Goal: Information Seeking & Learning: Learn about a topic

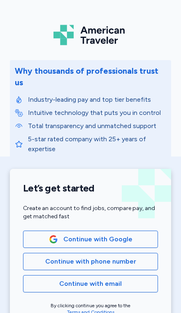
click at [128, 234] on span "Continue with Google" at bounding box center [97, 239] width 69 height 10
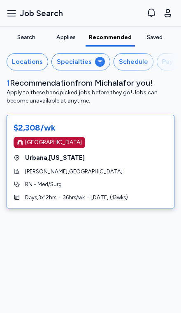
click at [121, 191] on div "$2,308/wk [GEOGRAPHIC_DATA] [GEOGRAPHIC_DATA] , [US_STATE] [PERSON_NAME] Founda…" at bounding box center [91, 161] width 168 height 93
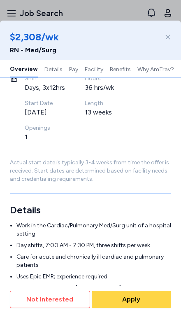
scroll to position [138, 0]
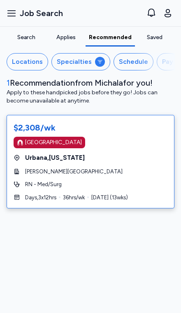
click at [145, 194] on div "Days , 3 x 12 hrs 36 hrs/wk Sep 29 ( 13 wks)" at bounding box center [91, 198] width 154 height 8
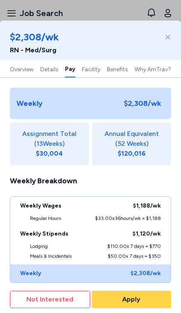
scroll to position [762, 0]
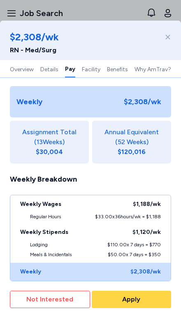
click at [22, 241] on div "Lodging $110.00 x 7 days = $770" at bounding box center [90, 246] width 161 height 10
click at [24, 241] on div "Lodging $110.00 x 7 days = $770" at bounding box center [90, 246] width 161 height 10
click at [21, 241] on div "Lodging $110.00 x 7 days = $770" at bounding box center [90, 246] width 161 height 10
click at [20, 251] on div "Meals & Incidentals $50.00 x 7 days = $350" at bounding box center [90, 257] width 161 height 12
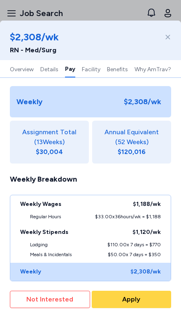
click at [26, 251] on div "Meals & Incidentals $50.00 x 7 days = $350" at bounding box center [90, 257] width 161 height 12
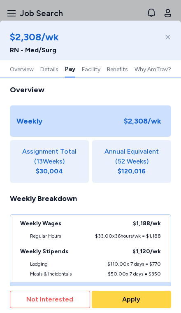
scroll to position [730, 0]
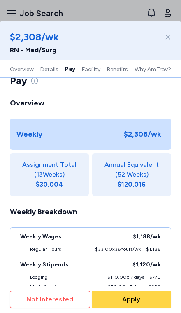
click at [127, 68] on button "Benefits" at bounding box center [117, 68] width 21 height 17
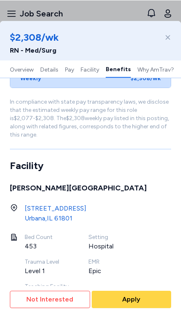
scroll to position [1308, 0]
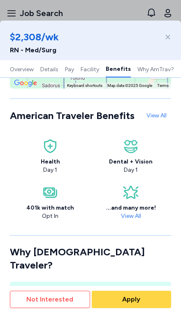
click at [41, 184] on div "401k with match Opt In" at bounding box center [50, 202] width 71 height 36
click at [135, 212] on link "View All" at bounding box center [131, 215] width 27 height 7
click at [88, 71] on button "Facility" at bounding box center [90, 68] width 19 height 17
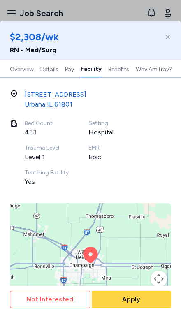
scroll to position [1006, 0]
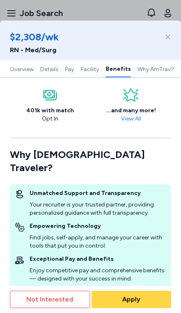
click at [66, 72] on button "Pay" at bounding box center [69, 68] width 9 height 17
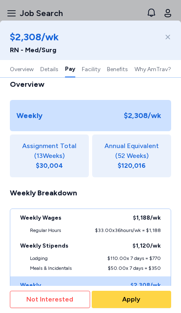
scroll to position [696, 0]
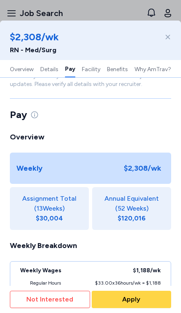
click at [43, 68] on button "Details" at bounding box center [49, 68] width 18 height 17
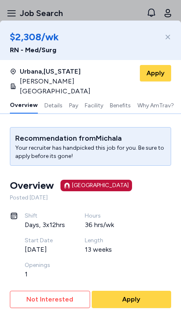
scroll to position [0, 0]
click at [158, 103] on button "Why AmTrav?" at bounding box center [156, 104] width 37 height 17
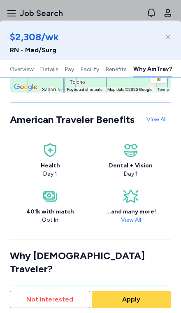
scroll to position [1445, 0]
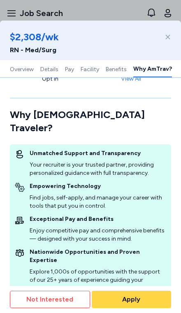
click at [126, 74] on button "Benefits" at bounding box center [116, 68] width 21 height 17
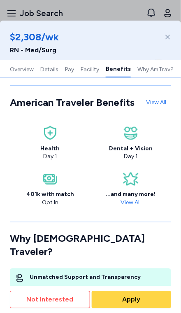
scroll to position [1308, 0]
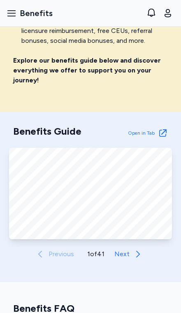
scroll to position [282, 0]
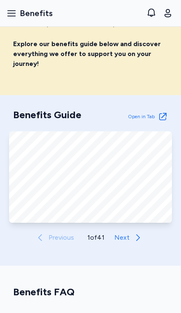
click at [137, 239] on icon at bounding box center [138, 238] width 10 height 10
click at [130, 242] on span "Next" at bounding box center [122, 238] width 15 height 10
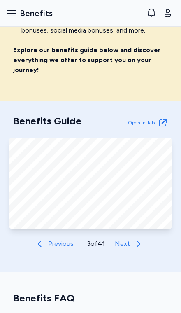
scroll to position [276, 0]
click at [122, 245] on span "Next" at bounding box center [122, 244] width 15 height 10
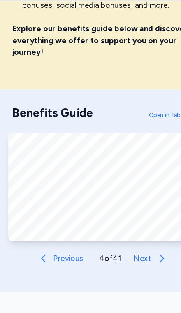
click at [112, 235] on button "Next" at bounding box center [131, 243] width 38 height 16
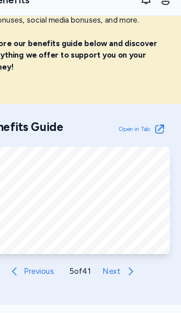
click at [112, 235] on button "Next" at bounding box center [131, 243] width 38 height 16
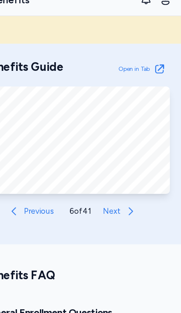
scroll to position [327, 0]
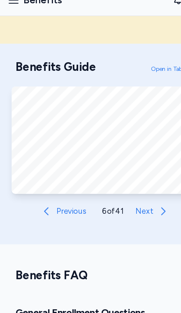
click at [131, 184] on button "Next" at bounding box center [131, 192] width 38 height 16
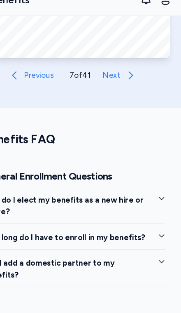
scroll to position [462, 0]
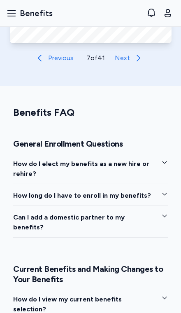
click at [140, 216] on span "Can I add a domestic partner to my benefits?" at bounding box center [84, 222] width 142 height 20
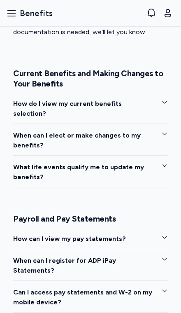
scroll to position [727, 0]
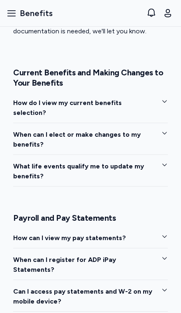
click at [152, 233] on button "How can I view my pay statements?" at bounding box center [90, 240] width 155 height 15
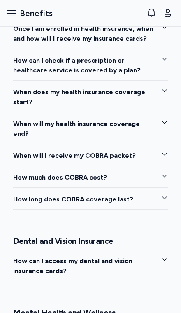
scroll to position [1175, 0]
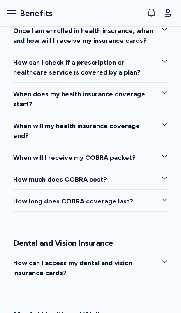
click at [35, 175] on span "How much does COBRA cost?" at bounding box center [60, 180] width 94 height 10
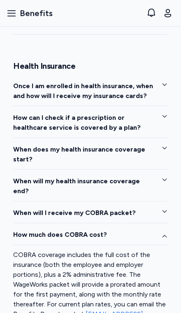
scroll to position [1119, 0]
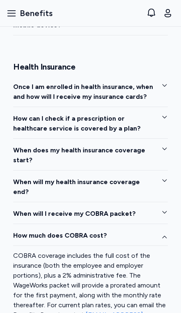
click at [30, 209] on span "When will I receive my COBRA packet?" at bounding box center [74, 214] width 123 height 10
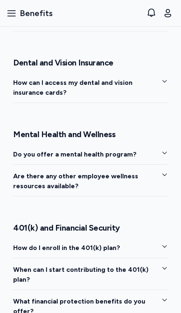
scroll to position [1513, 0]
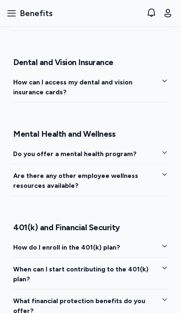
click at [153, 264] on span "When can I start contributing to the 401(k) plan?" at bounding box center [84, 274] width 142 height 20
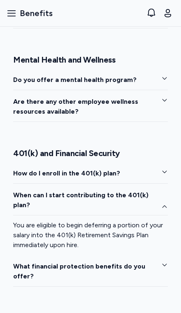
scroll to position [1595, 0]
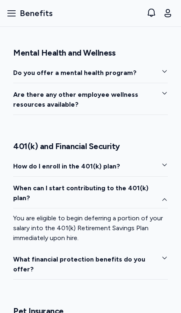
click at [157, 254] on button "What financial protection benefits do you offer?" at bounding box center [90, 266] width 155 height 25
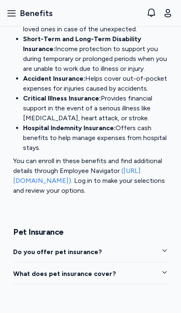
scroll to position [1929, 0]
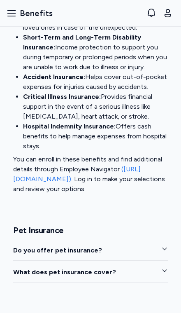
click at [158, 245] on button "Do you offer pet insurance?" at bounding box center [90, 252] width 155 height 15
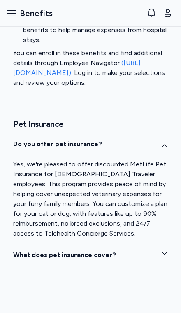
scroll to position [2035, 0]
click at [150, 250] on button "What does pet insurance cover?" at bounding box center [90, 257] width 155 height 15
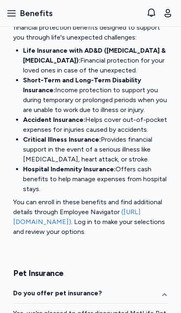
scroll to position [1894, 0]
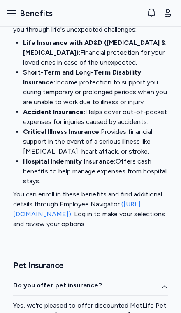
click at [163, 284] on icon "button" at bounding box center [164, 287] width 7 height 7
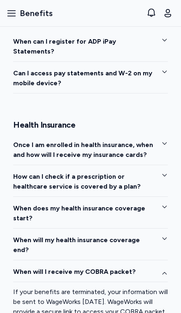
scroll to position [1058, 0]
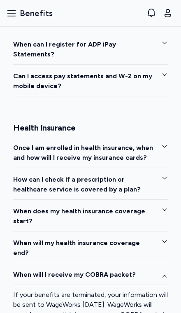
click at [156, 238] on button "When will my health insurance coverage end?" at bounding box center [90, 250] width 155 height 25
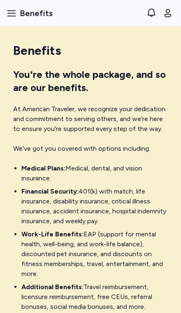
scroll to position [0, 0]
